Goal: Information Seeking & Learning: Learn about a topic

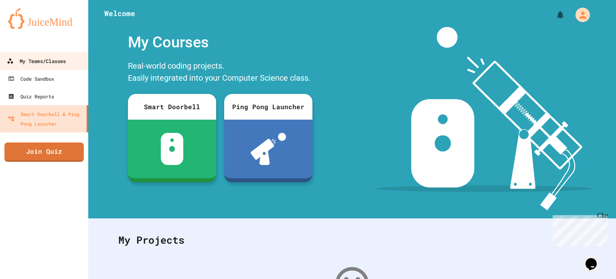
click at [43, 58] on div "My Teams/Classes" at bounding box center [36, 61] width 59 height 10
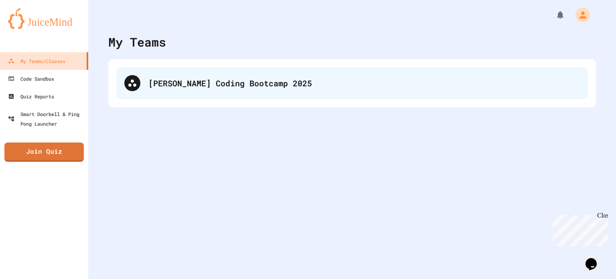
click at [164, 83] on div "[PERSON_NAME] Coding Bootcamp 2025" at bounding box center [364, 83] width 432 height 12
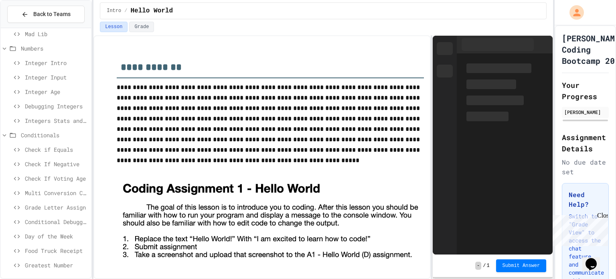
scroll to position [143, 0]
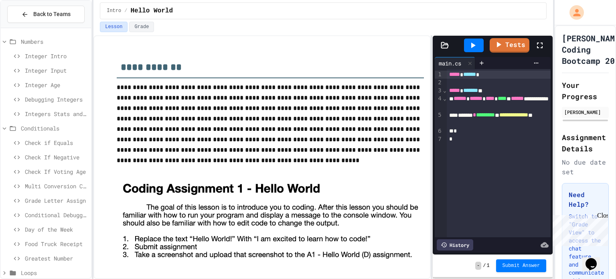
click at [48, 110] on span "Integers Stats and Leveling" at bounding box center [56, 114] width 63 height 8
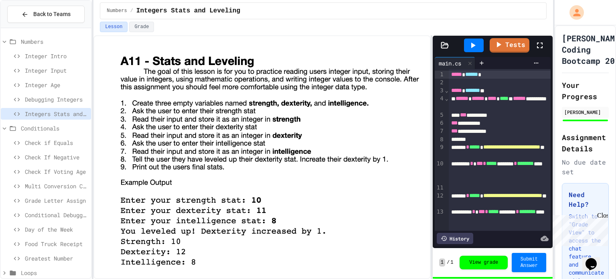
click at [54, 138] on span "Check if Equals" at bounding box center [56, 142] width 63 height 8
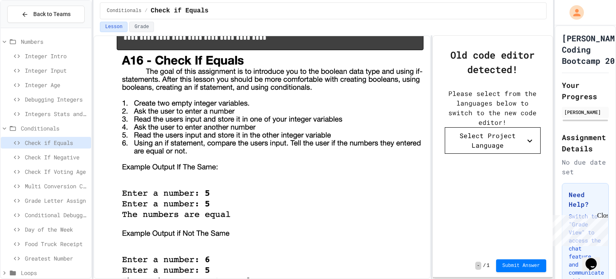
scroll to position [771, 0]
click at [366, 96] on img at bounding box center [270, 168] width 307 height 237
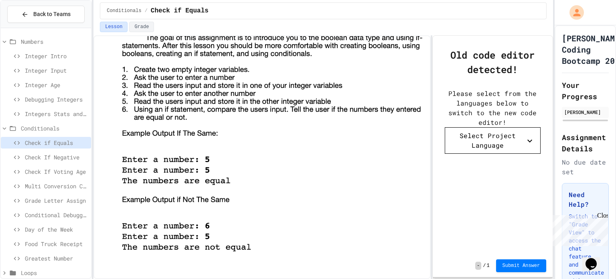
scroll to position [814, 0]
